Goal: Transaction & Acquisition: Purchase product/service

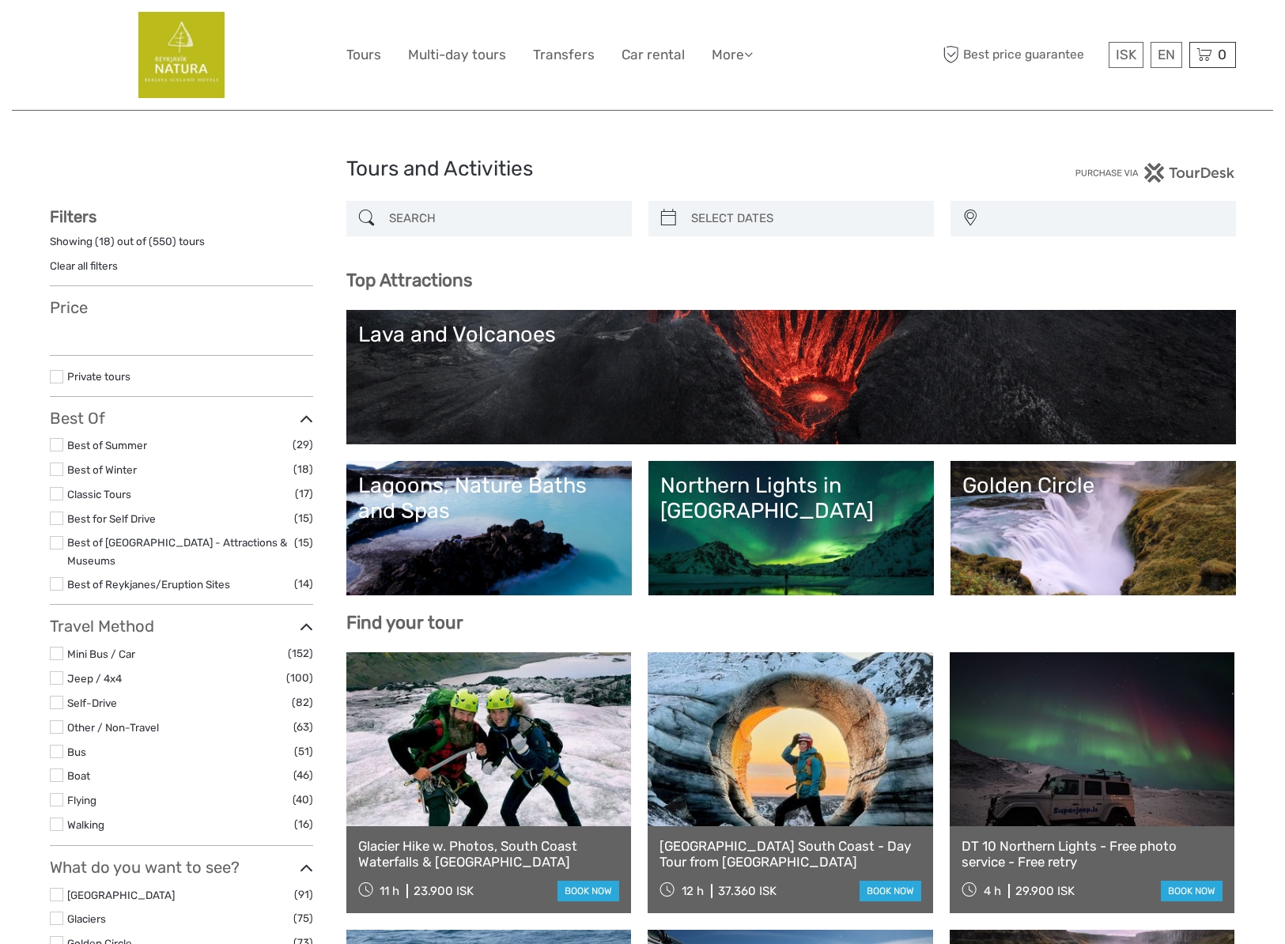
select select
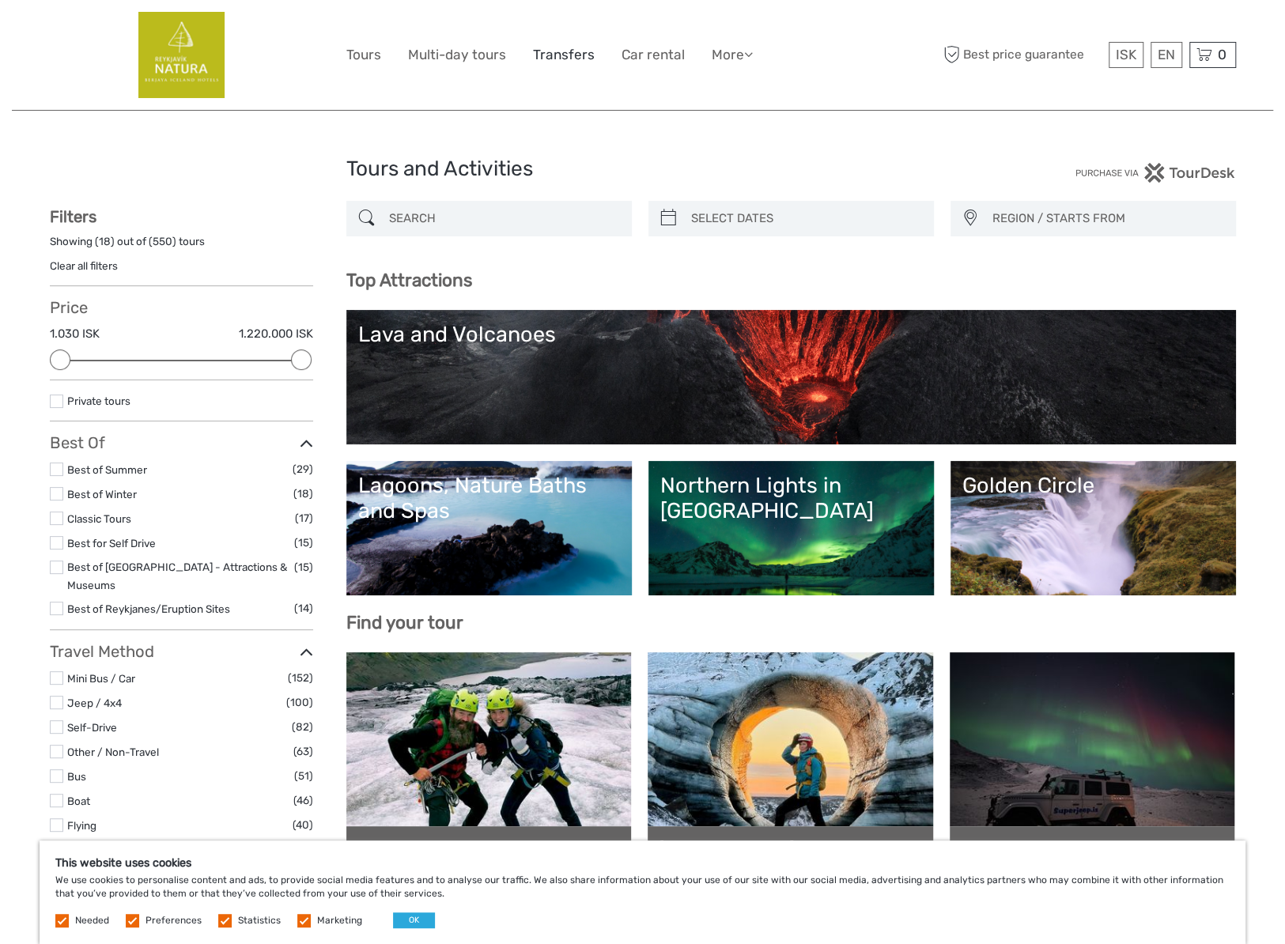
click at [559, 56] on link "Transfers" at bounding box center [564, 54] width 62 height 23
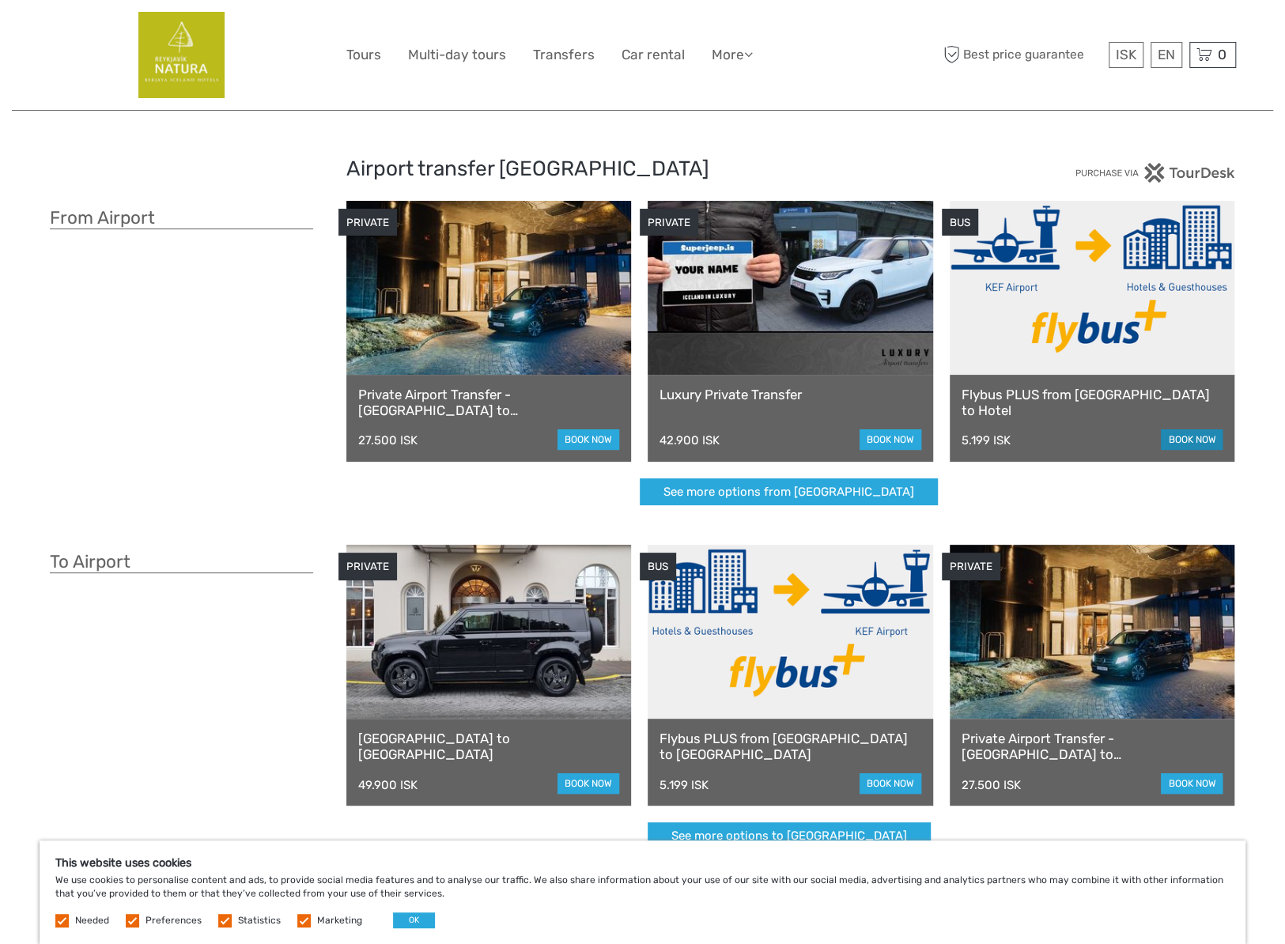
click at [1189, 446] on link "book now" at bounding box center [1192, 439] width 62 height 21
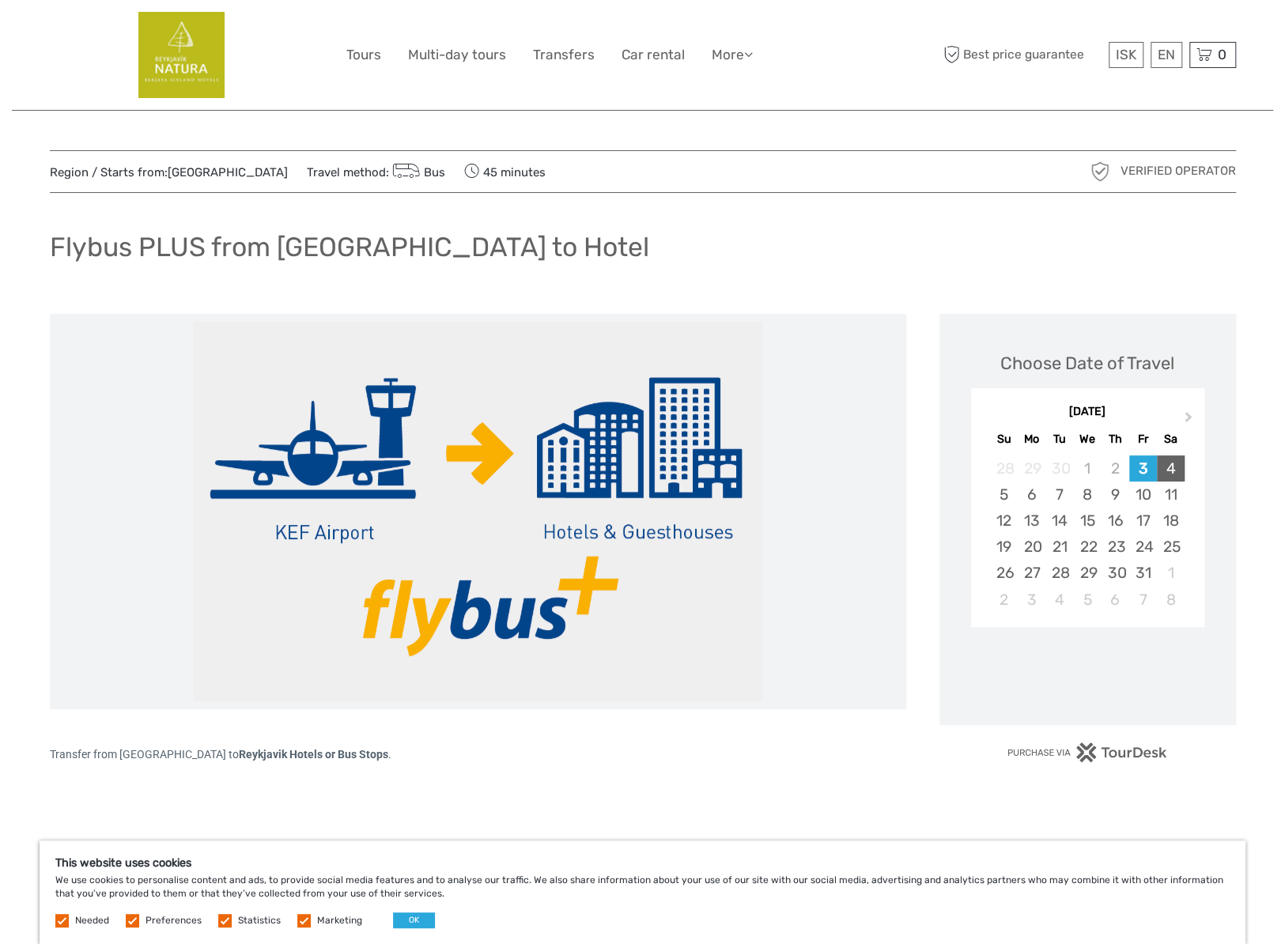
click at [1172, 467] on div "4" at bounding box center [1171, 468] width 28 height 26
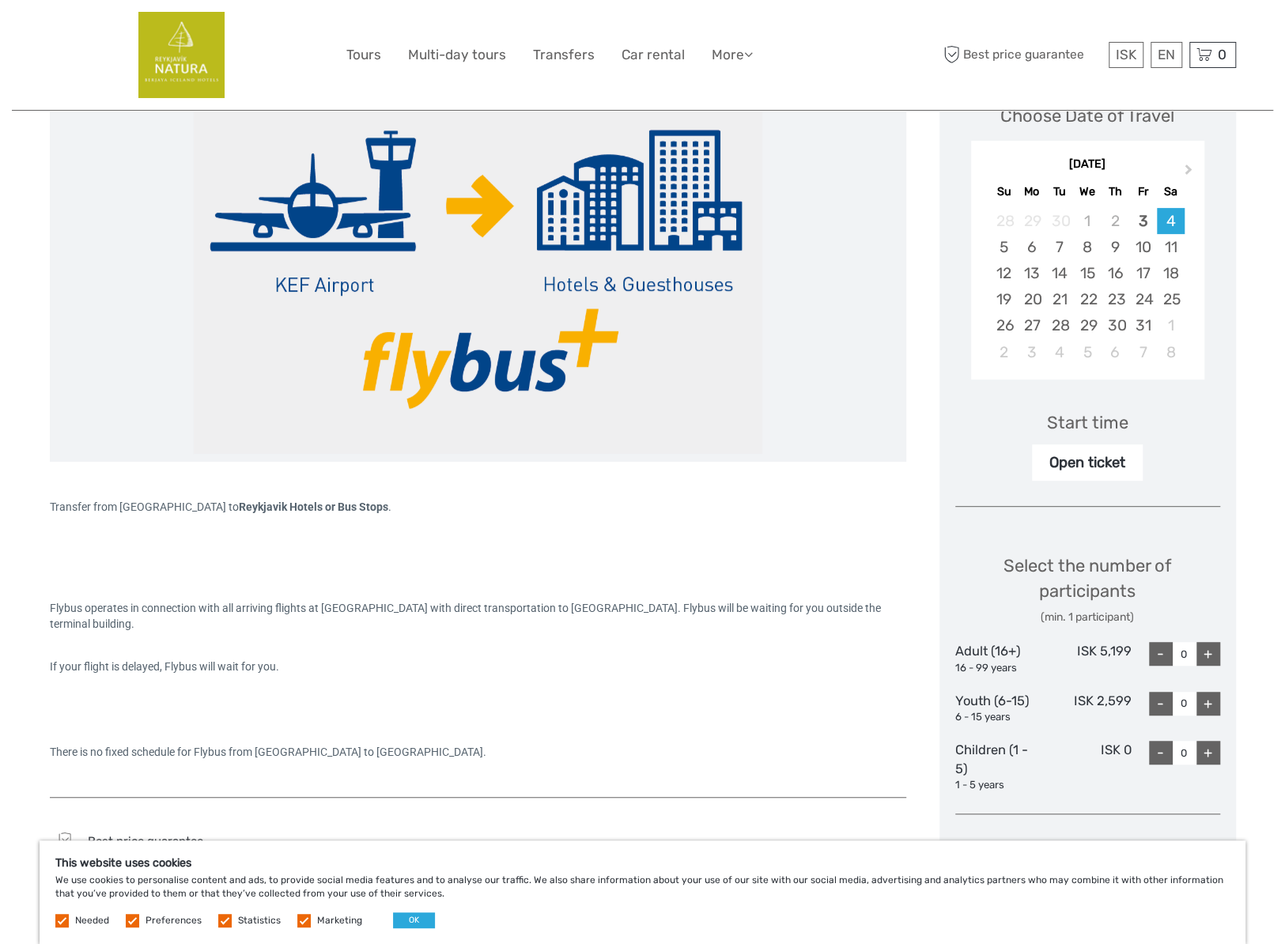
scroll to position [316, 0]
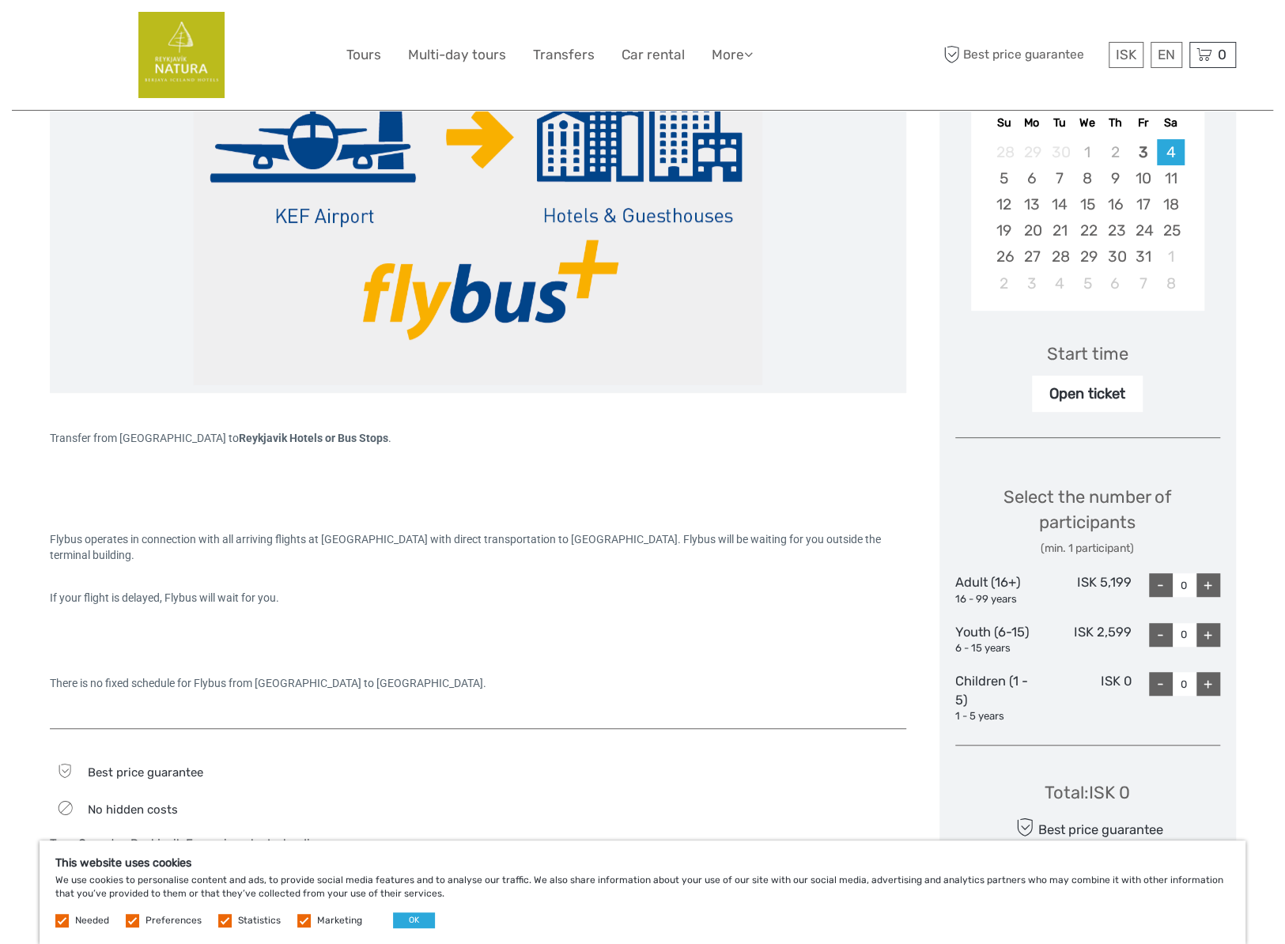
click at [1207, 588] on div "+" at bounding box center [1208, 585] width 24 height 24
type input "1"
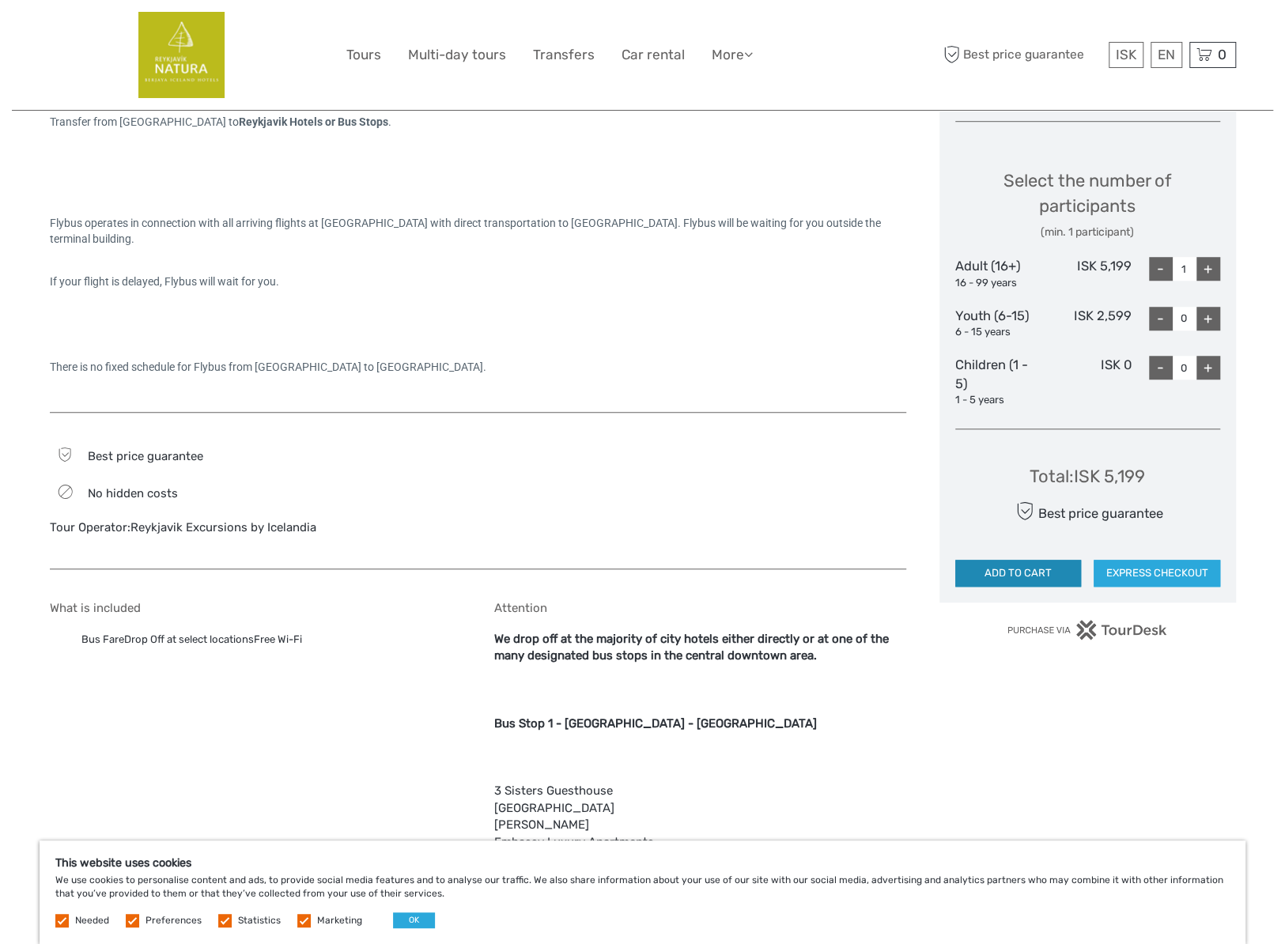
click at [1007, 570] on button "ADD TO CART" at bounding box center [1018, 573] width 127 height 27
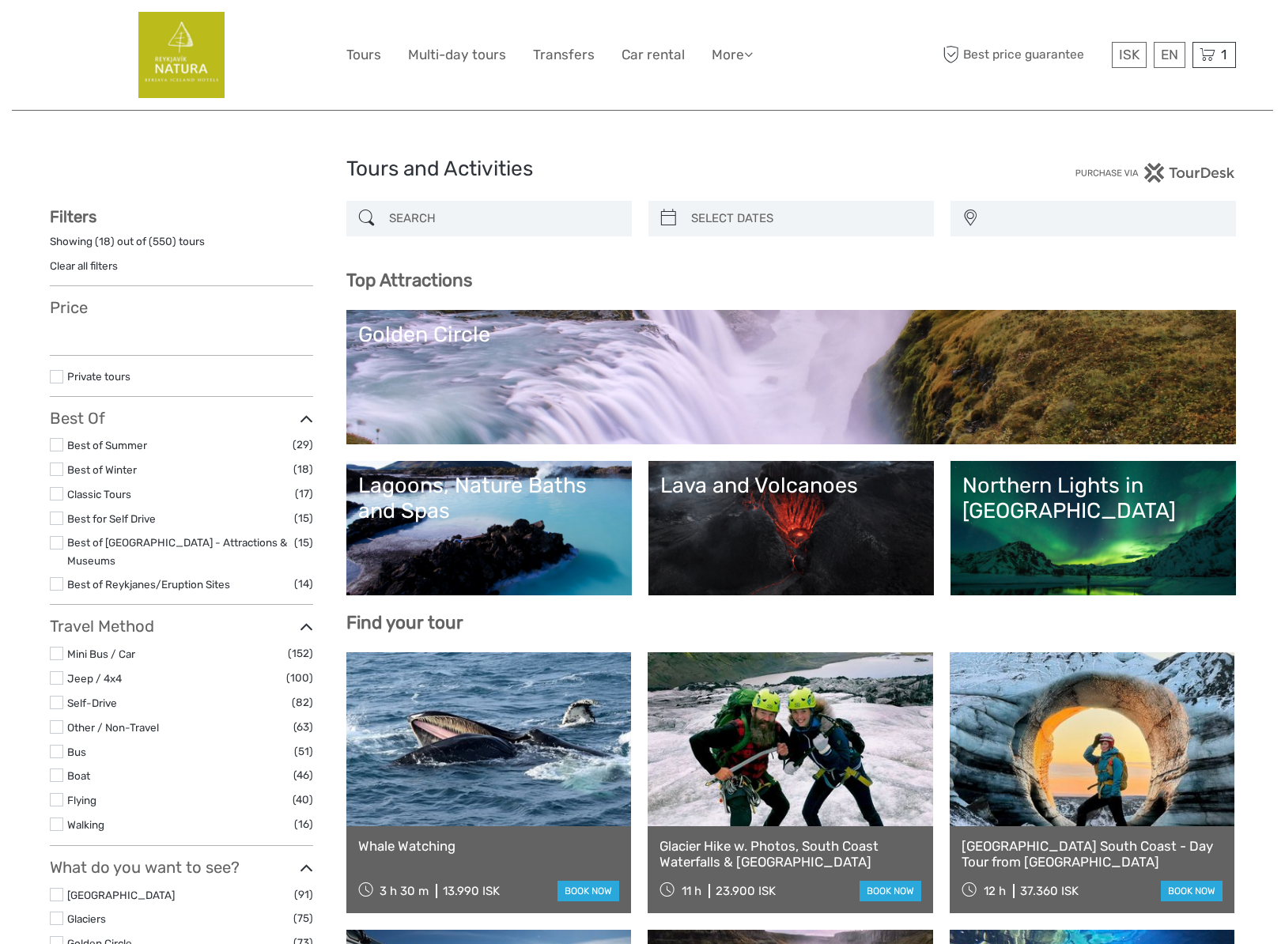
select select
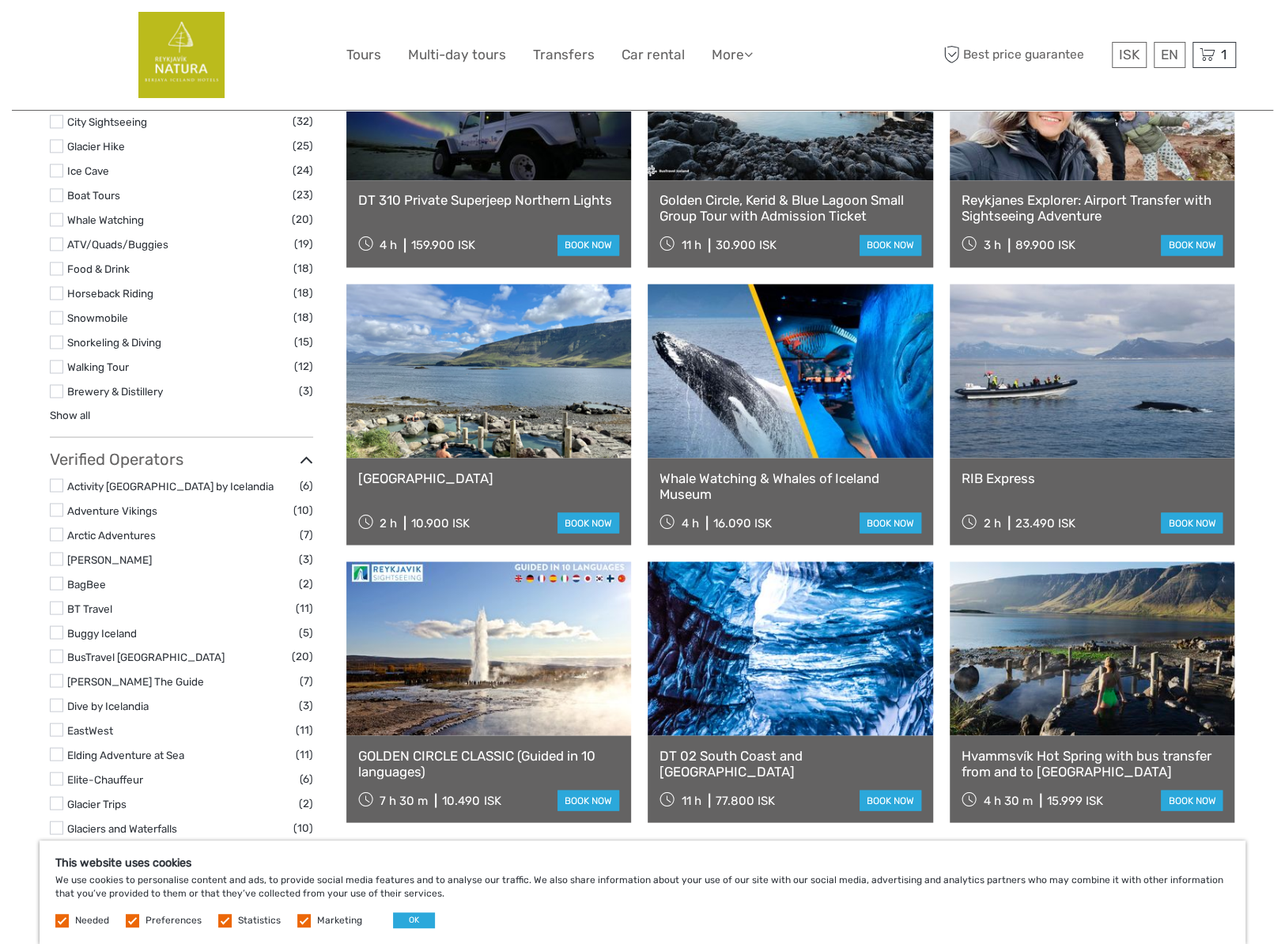
scroll to position [1502, 0]
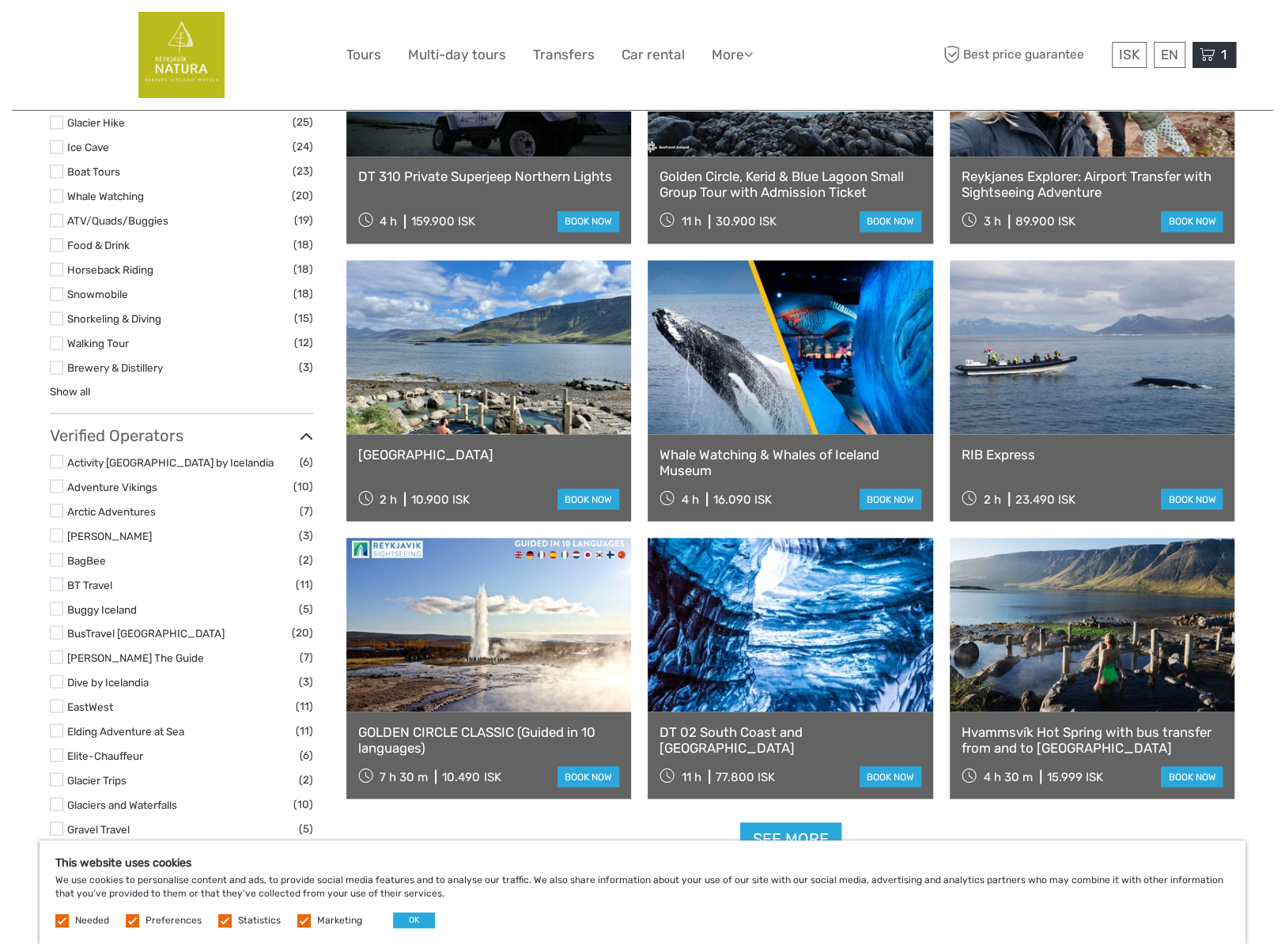
click at [1210, 48] on icon at bounding box center [1208, 55] width 16 height 20
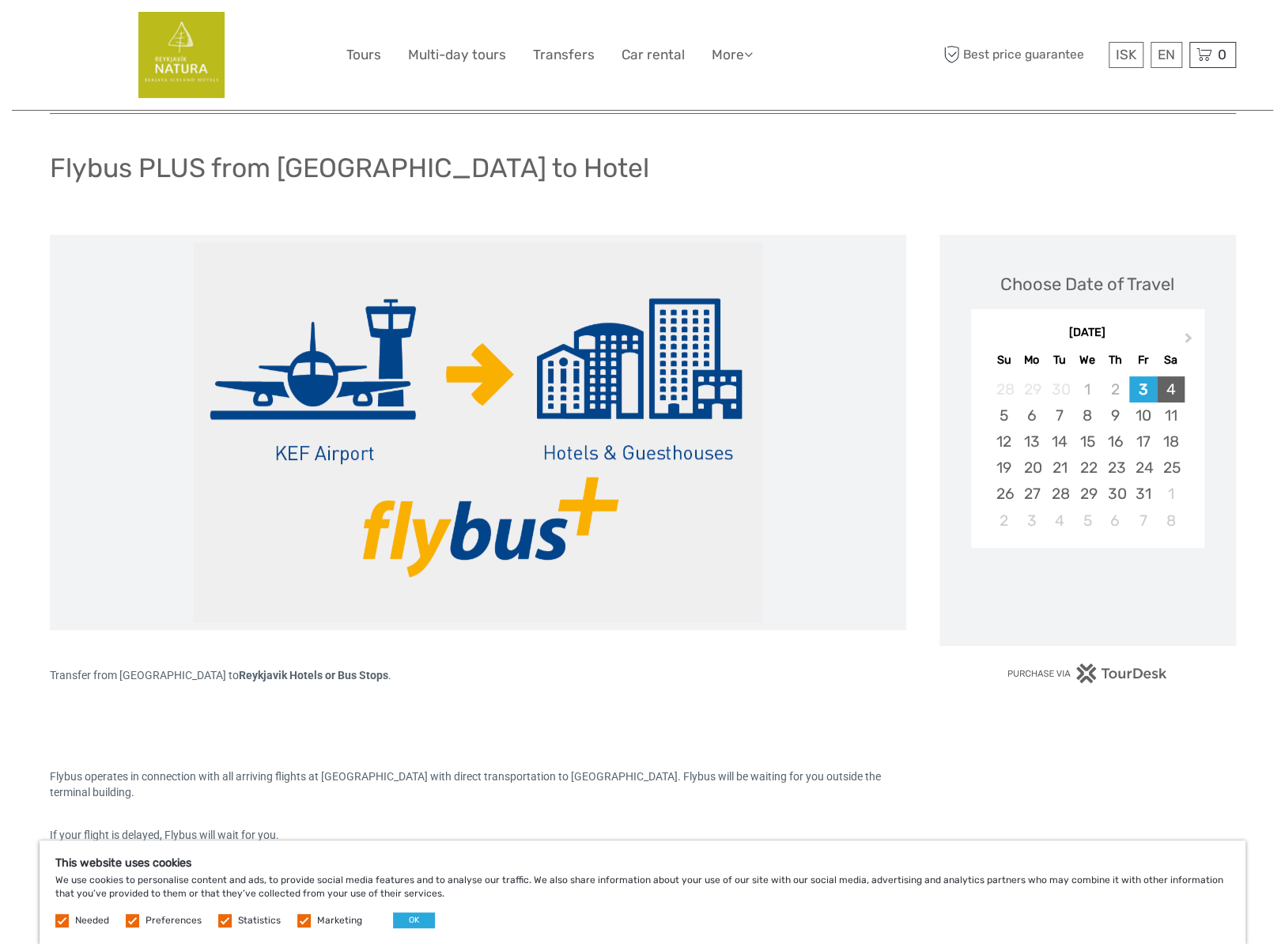
click at [1166, 387] on div "4" at bounding box center [1171, 389] width 28 height 26
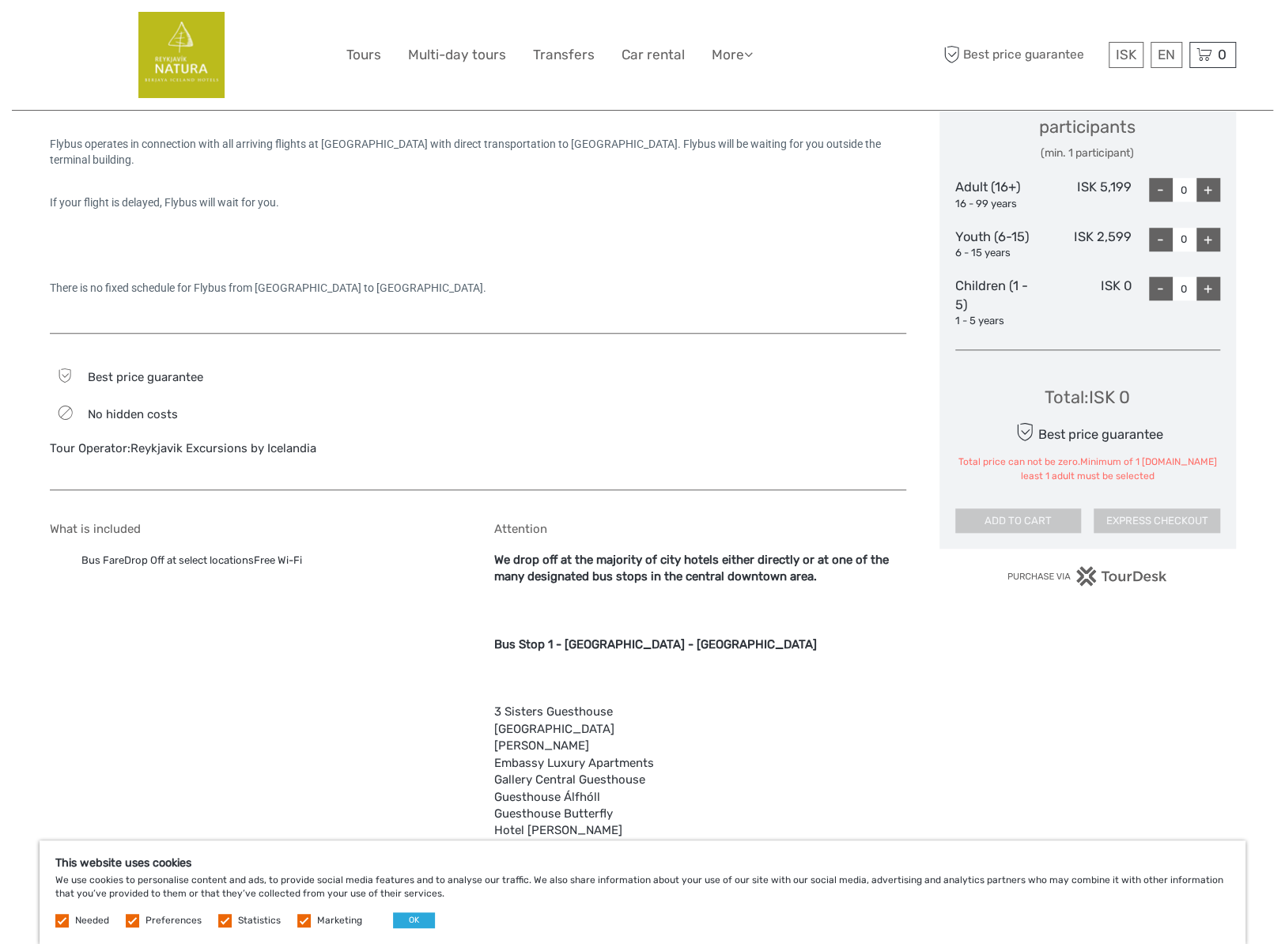
scroll to position [395, 0]
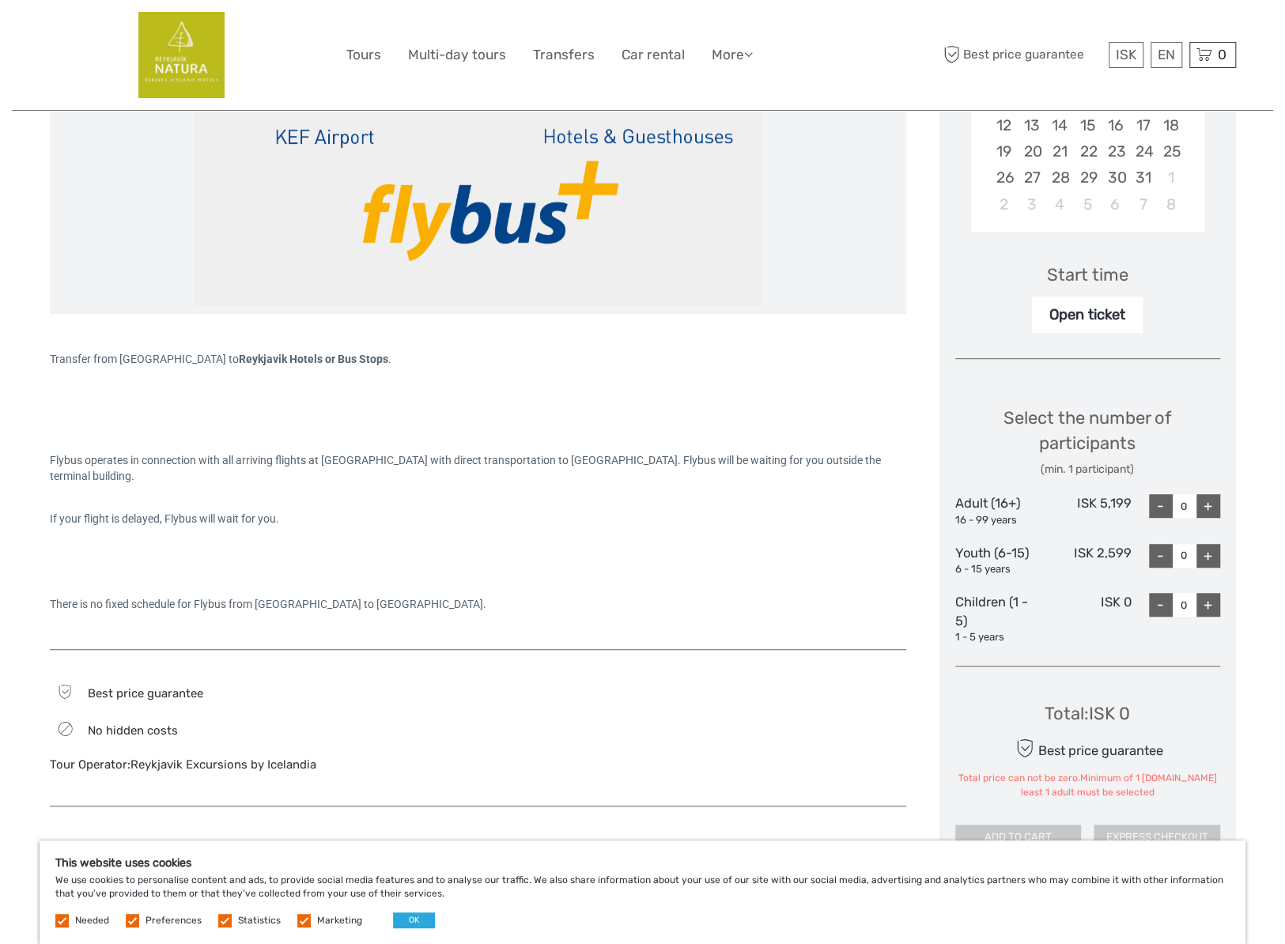
click at [1211, 505] on div "+" at bounding box center [1208, 506] width 24 height 24
type input "1"
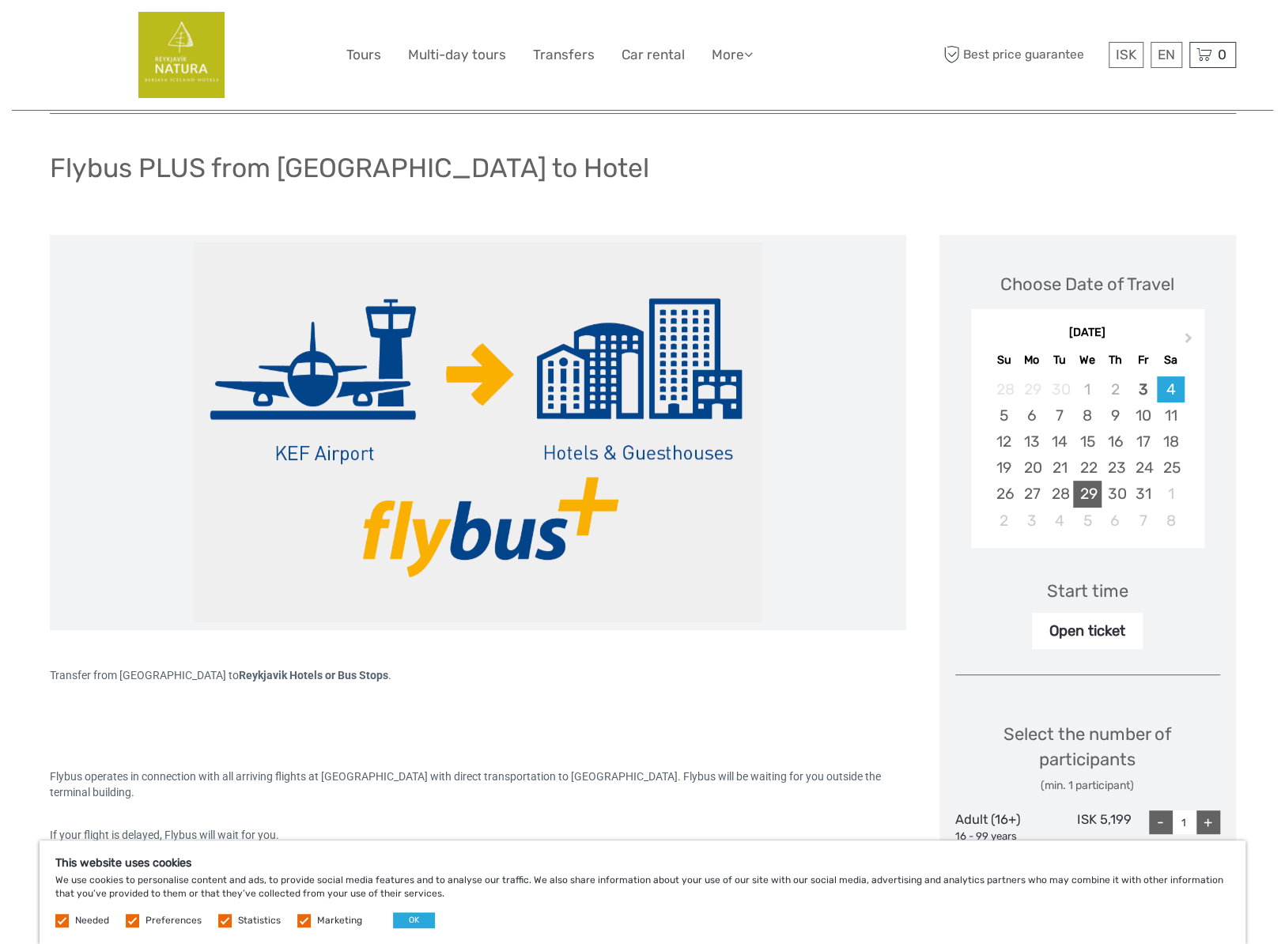
scroll to position [0, 0]
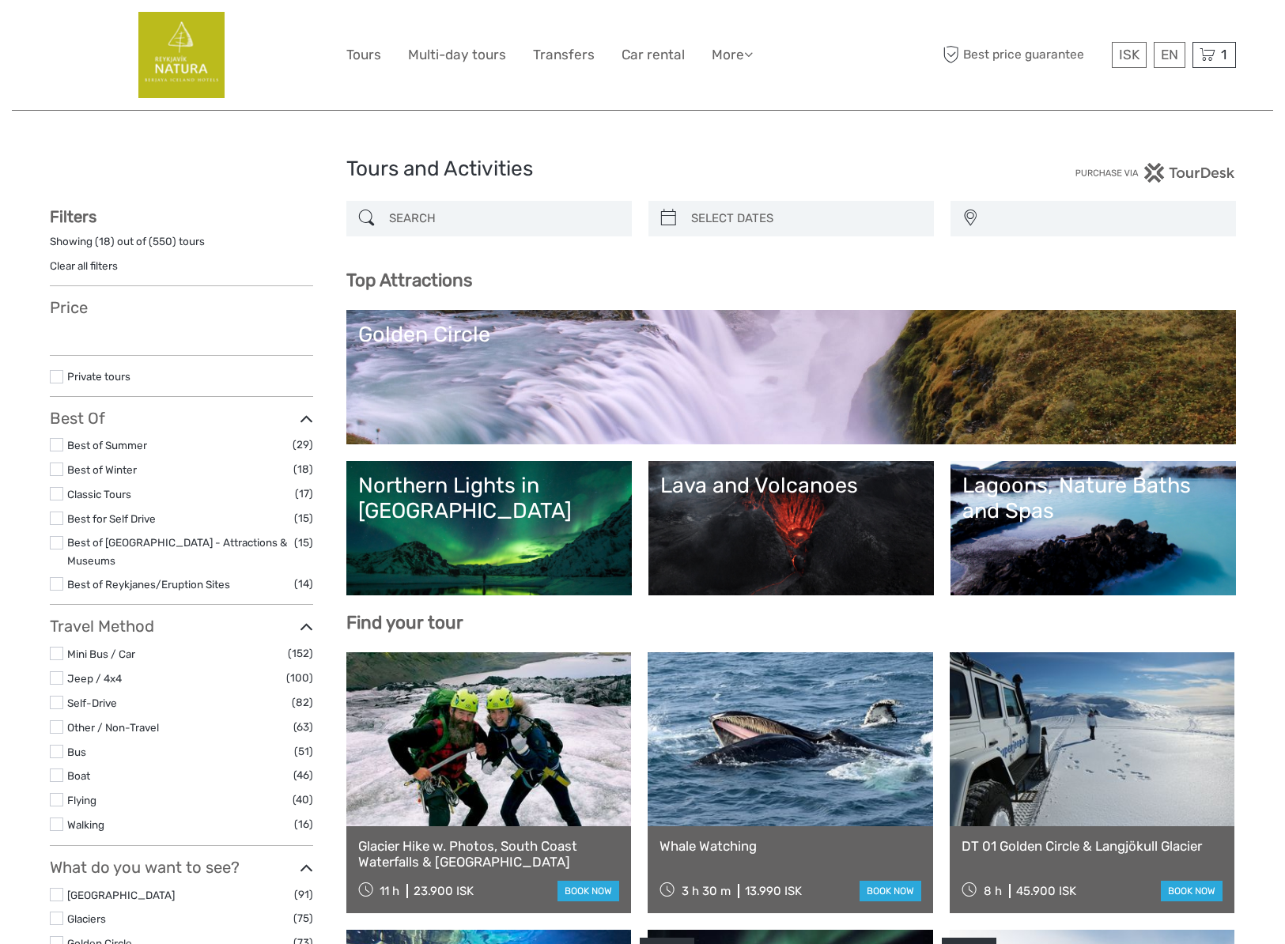
select select
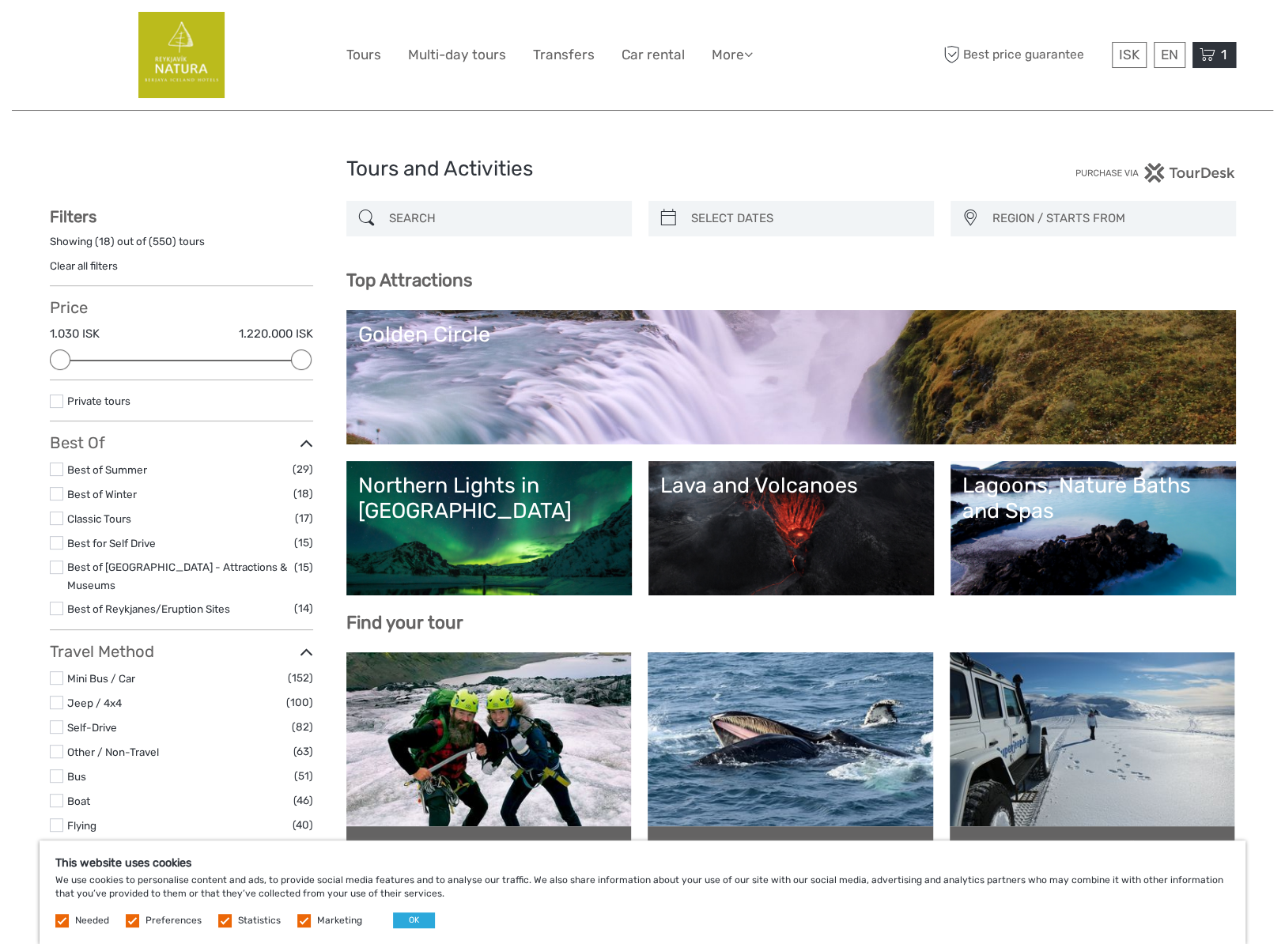
click at [1215, 59] on icon at bounding box center [1208, 55] width 16 height 20
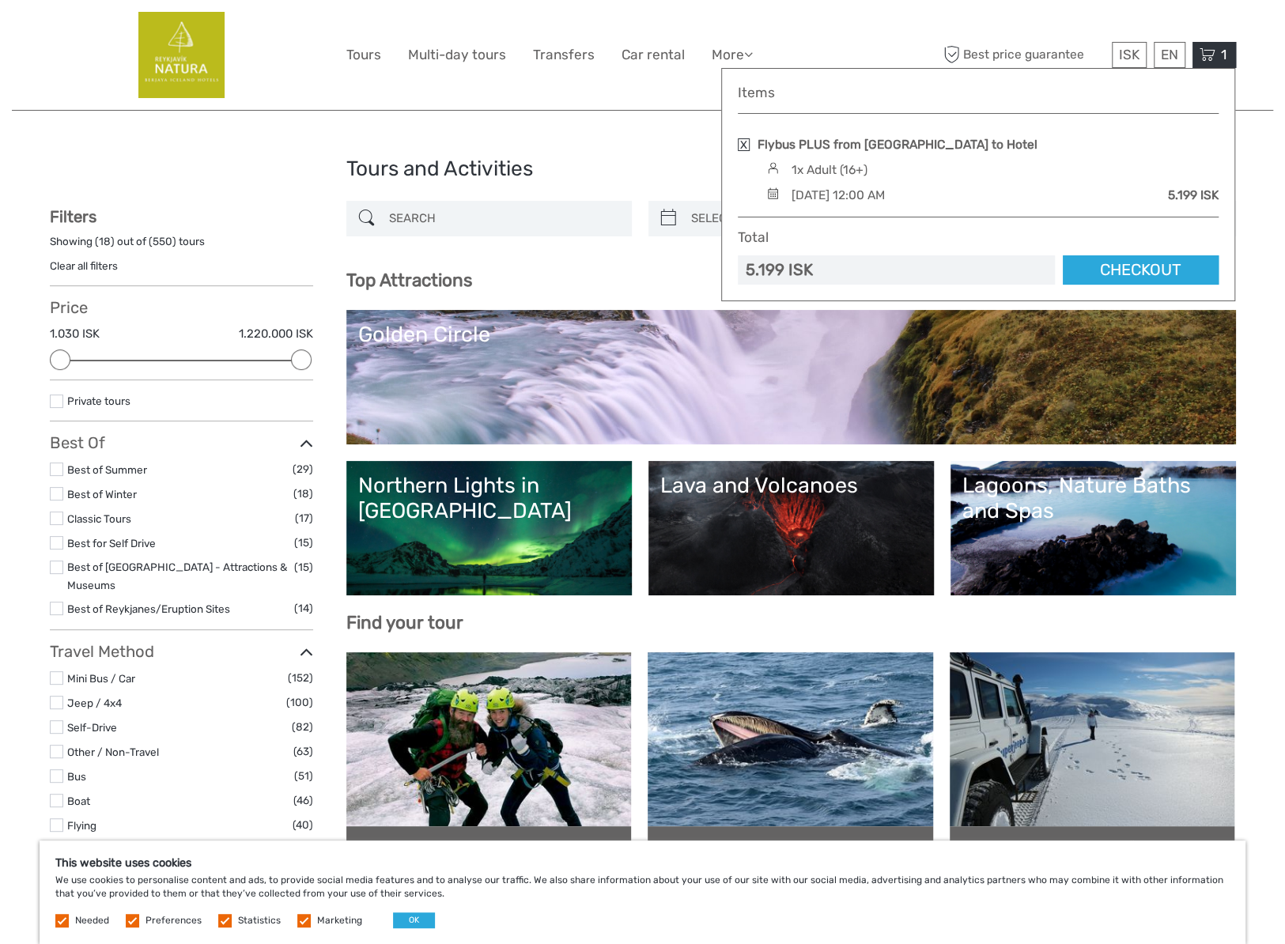
click at [743, 142] on link at bounding box center [744, 144] width 12 height 13
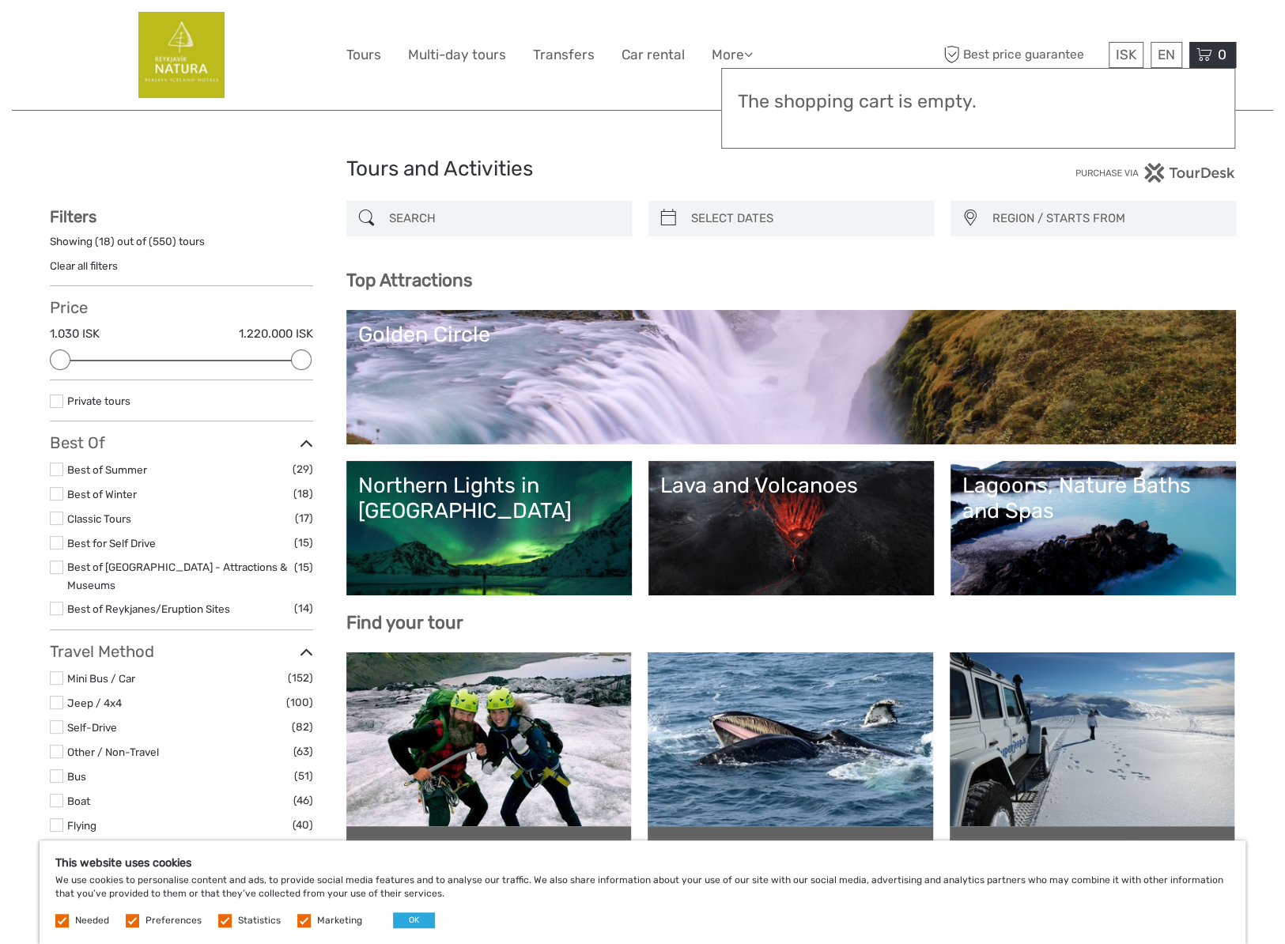
click at [683, 96] on div "ISK ISK € $ £ EN English Español Deutsch Tours Multi-day tours Transfers Car re…" at bounding box center [642, 55] width 593 height 86
click at [1271, 45] on header "ISK ISK € $ £ EN English Español Deutsch Tours Multi-day tours Transfers Car re…" at bounding box center [642, 55] width 1261 height 111
click at [549, 47] on link "Transfers" at bounding box center [564, 54] width 62 height 23
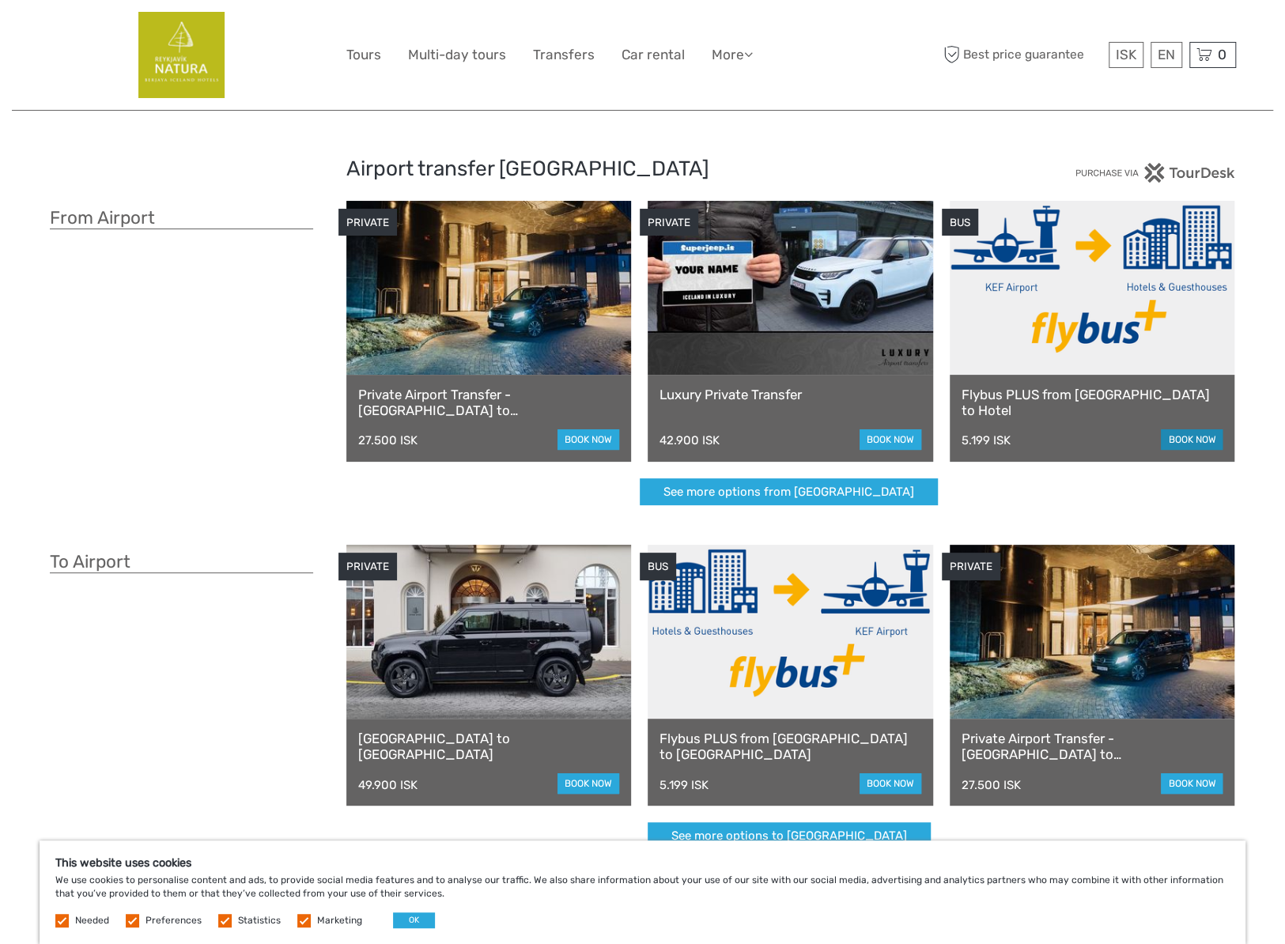
click at [1177, 433] on link "book now" at bounding box center [1192, 439] width 62 height 21
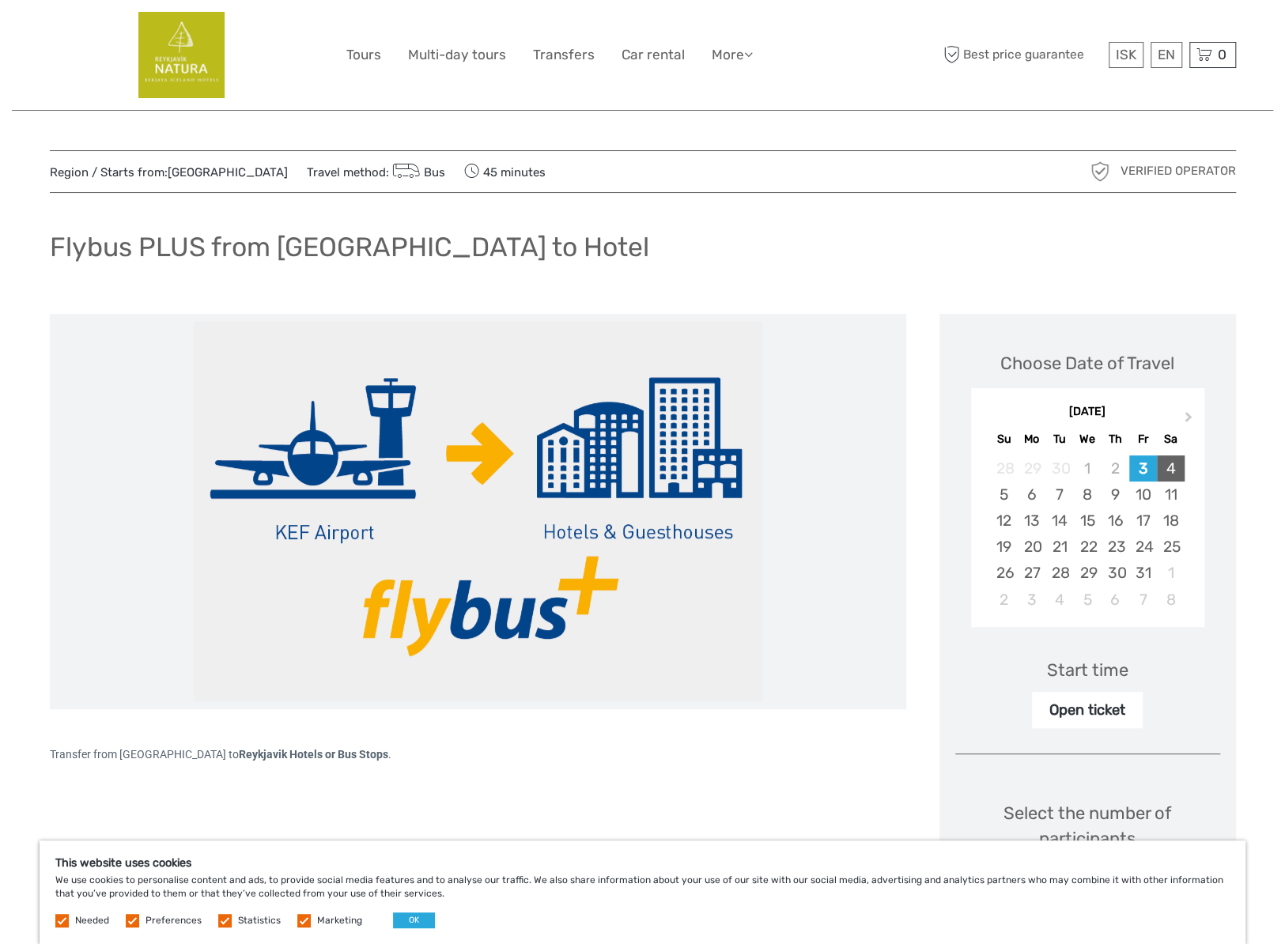
click at [1181, 469] on div "4" at bounding box center [1171, 468] width 28 height 26
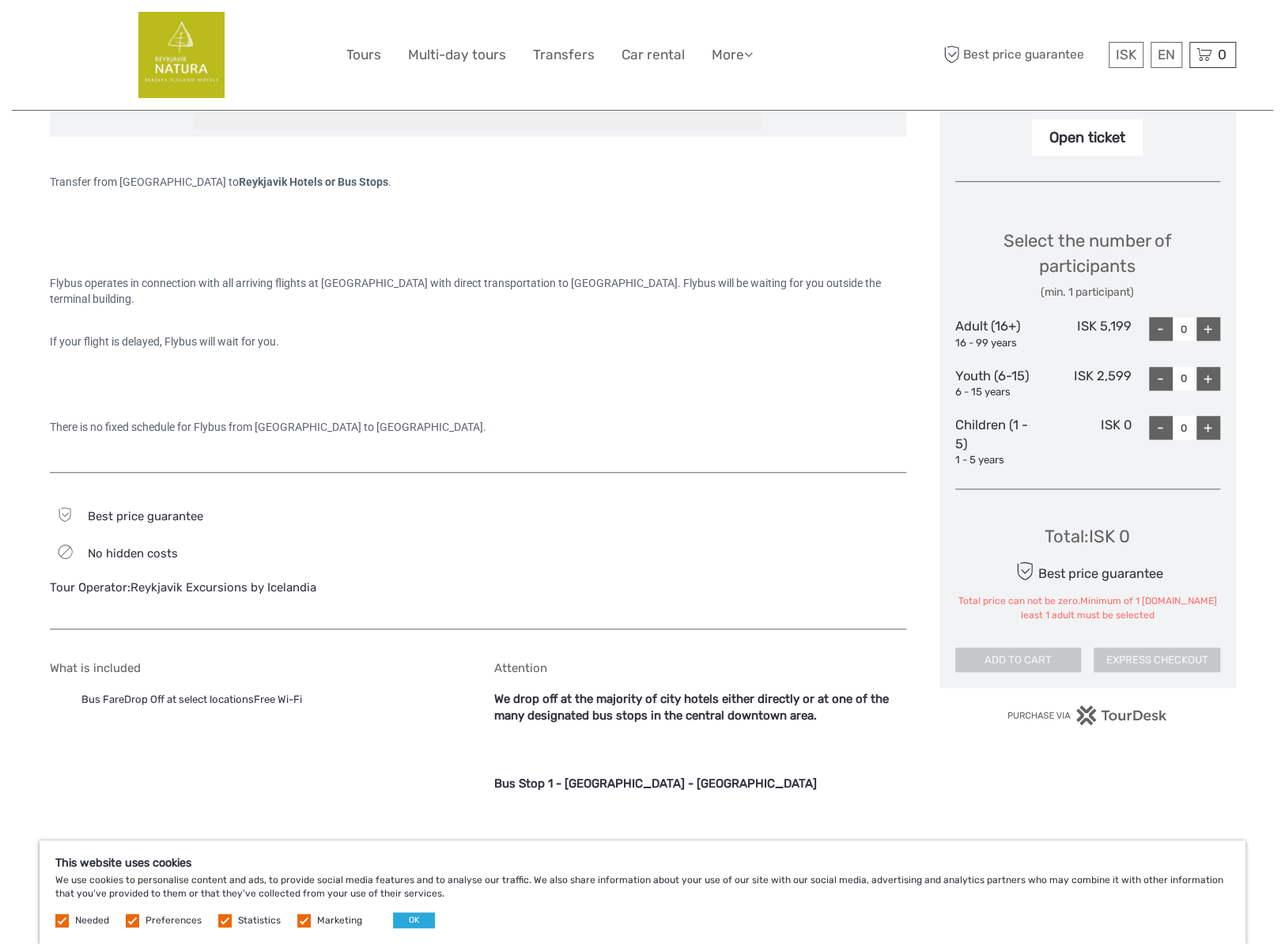
scroll to position [712, 0]
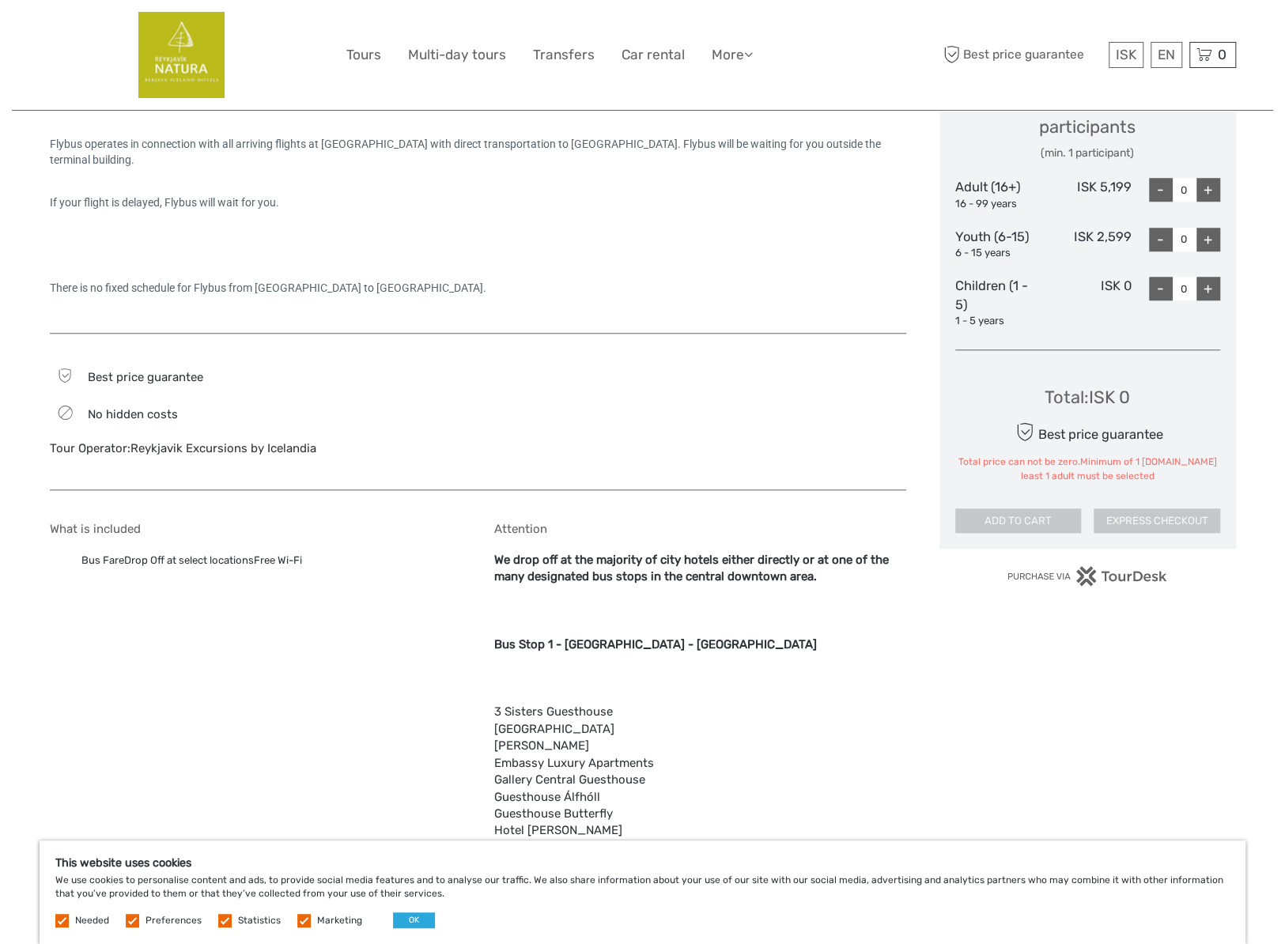
click at [1210, 195] on div "+" at bounding box center [1208, 190] width 24 height 24
type input "1"
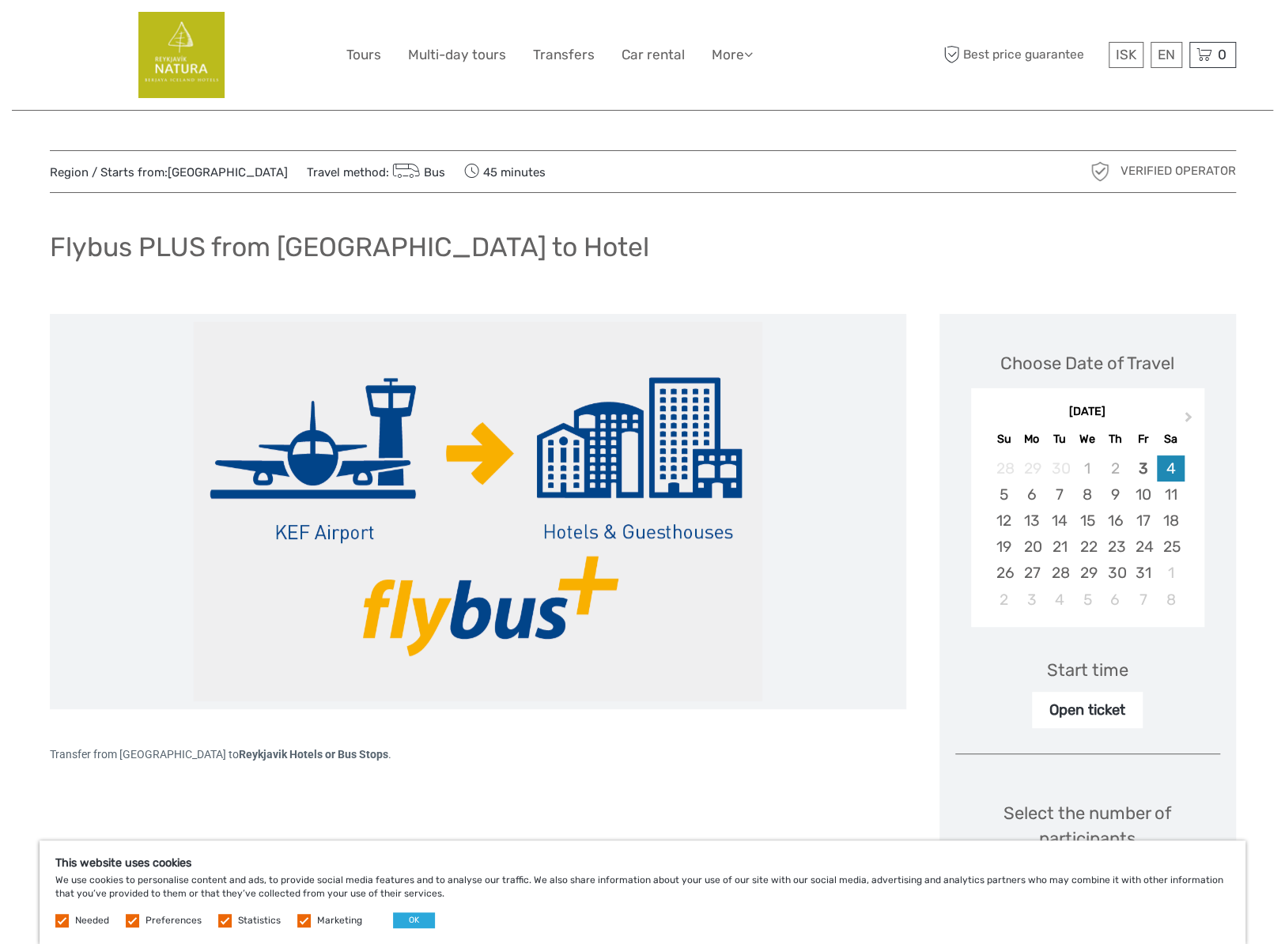
scroll to position [0, 0]
click at [1169, 459] on div "4" at bounding box center [1171, 468] width 28 height 26
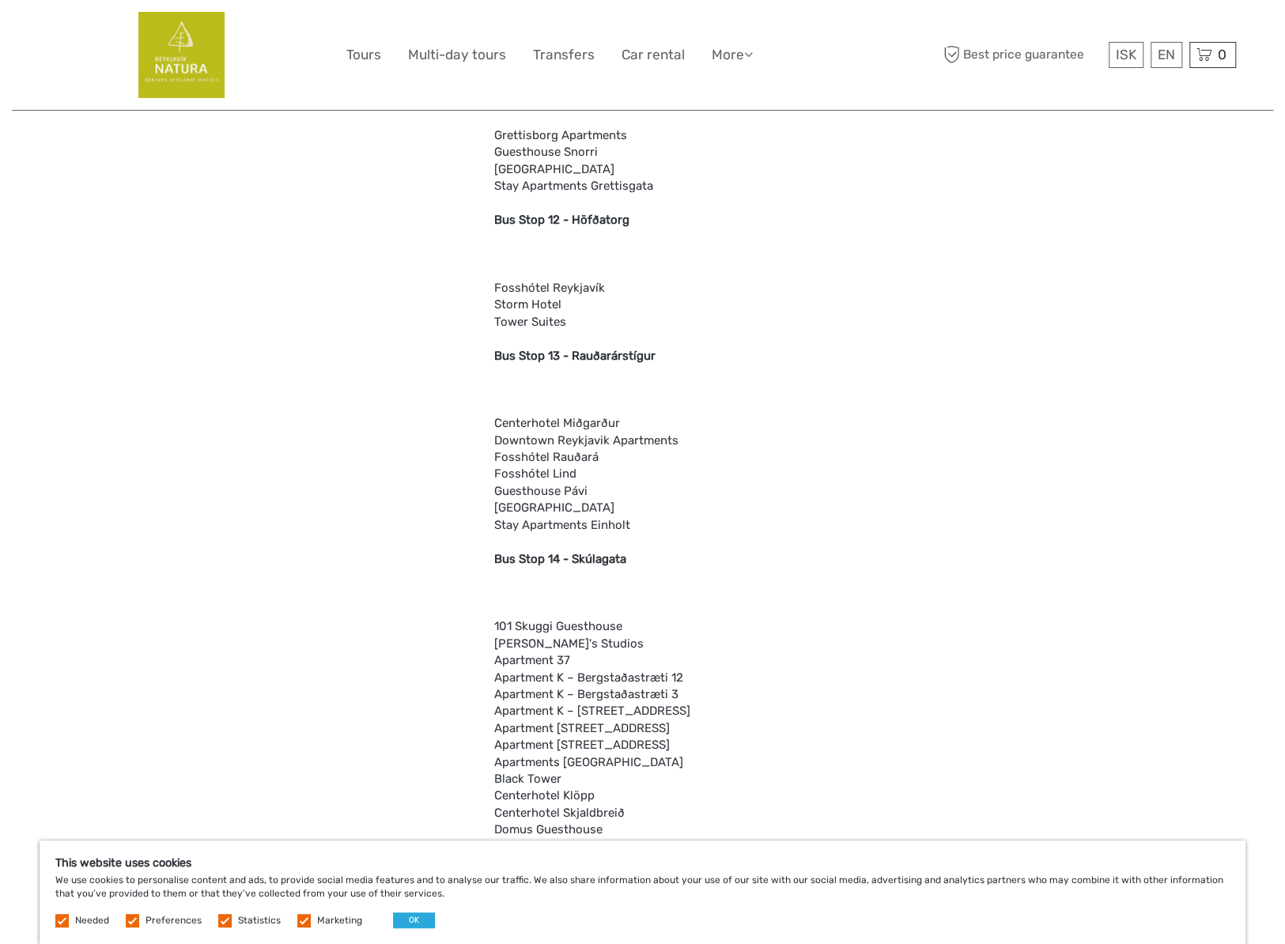
scroll to position [3716, 0]
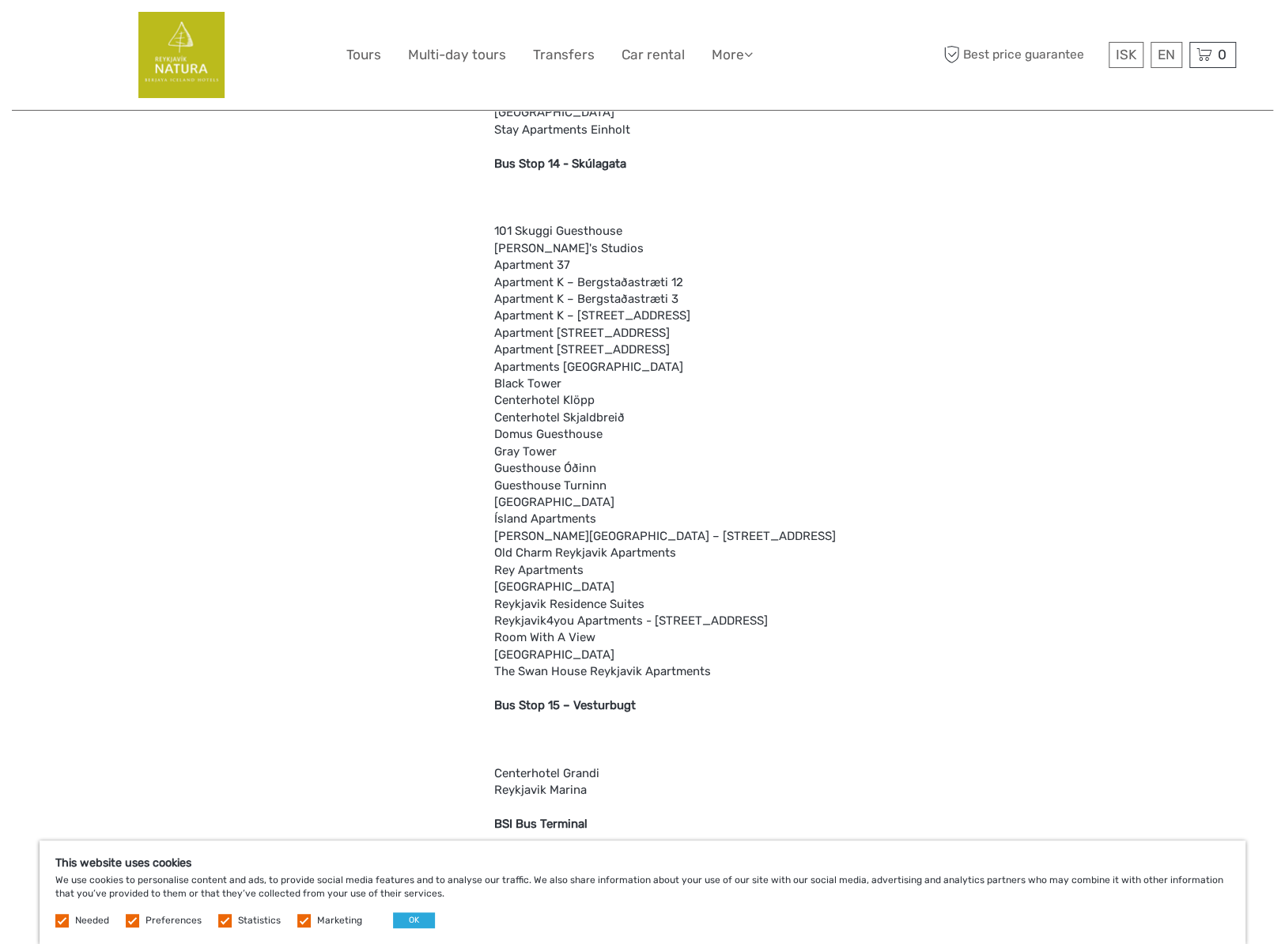
click at [132, 924] on label at bounding box center [132, 920] width 13 height 13
click at [0, 0] on input "checkbox" at bounding box center [0, 0] width 0 height 0
click at [136, 917] on label at bounding box center [132, 920] width 13 height 13
click at [0, 0] on input "checkbox" at bounding box center [0, 0] width 0 height 0
click at [411, 915] on button "OK" at bounding box center [414, 921] width 42 height 16
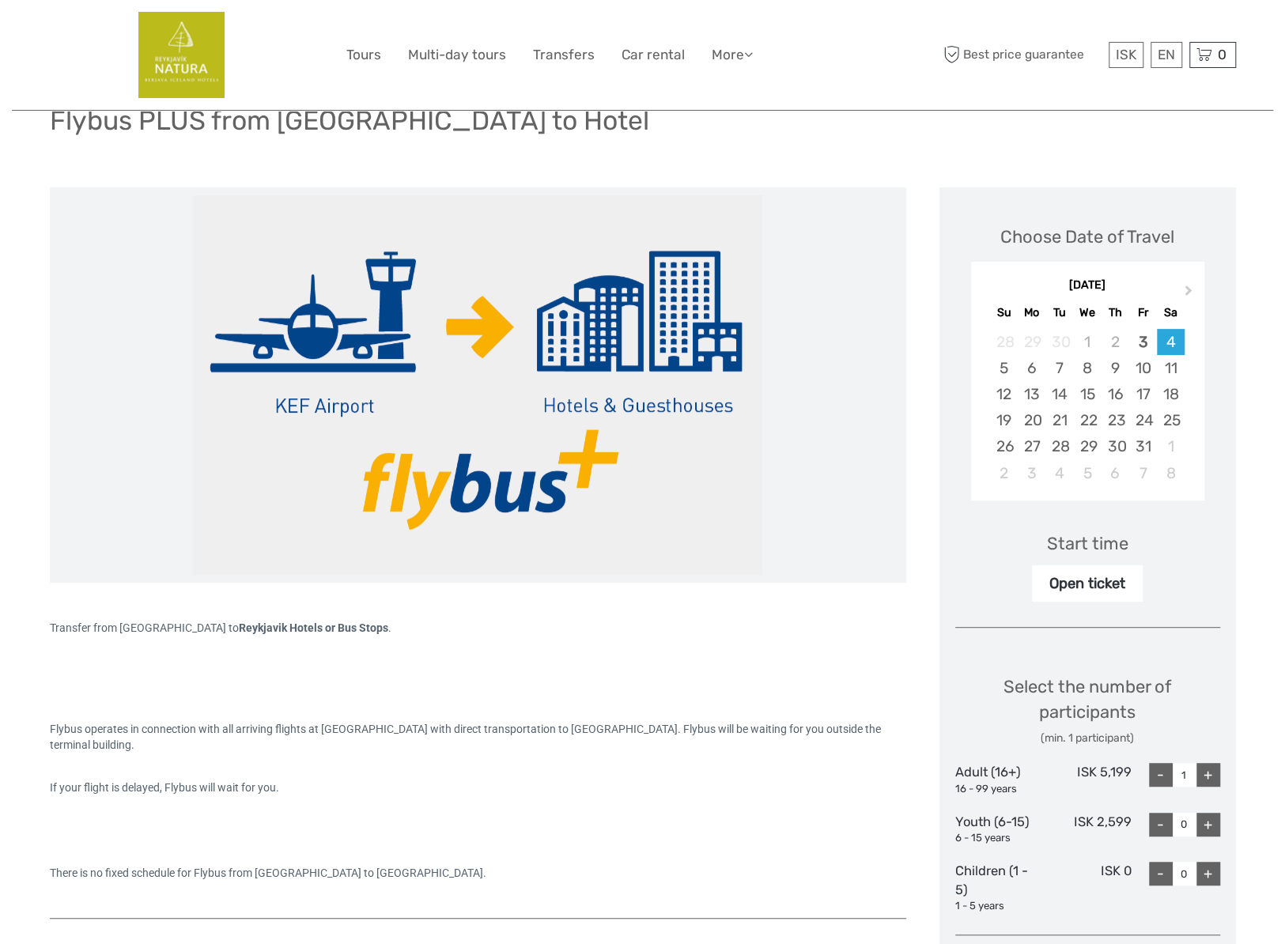
scroll to position [79, 0]
